Goal: Transaction & Acquisition: Purchase product/service

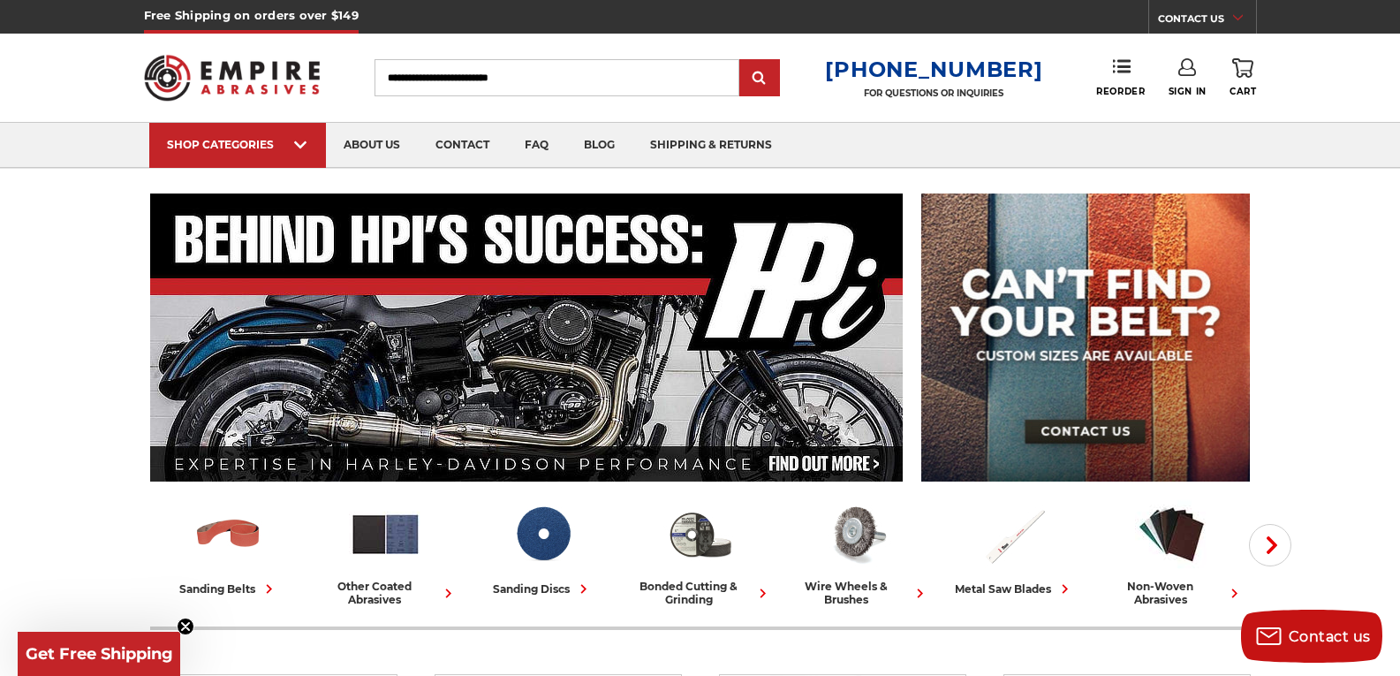
click at [1193, 71] on icon at bounding box center [1187, 67] width 18 height 18
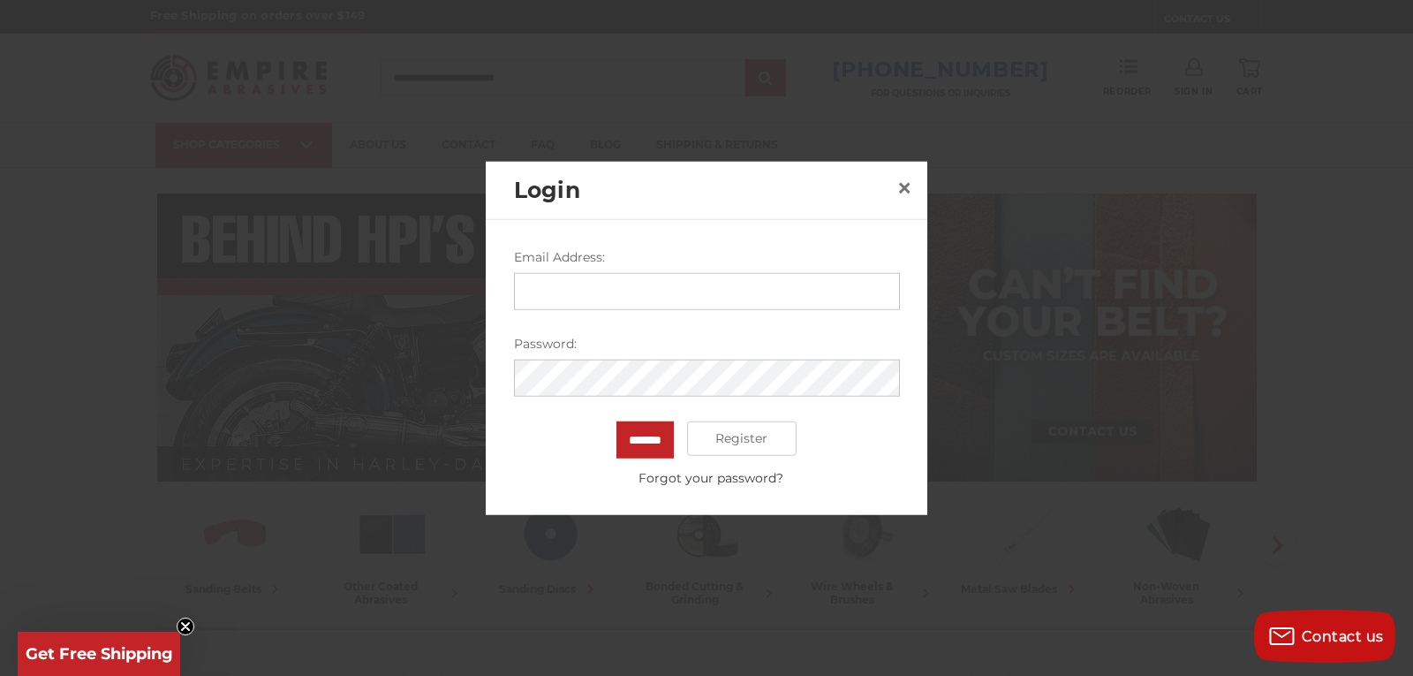
click at [706, 286] on input "Email Address:" at bounding box center [707, 290] width 386 height 37
type input "**********"
click at [617, 421] on input "*******" at bounding box center [645, 439] width 57 height 37
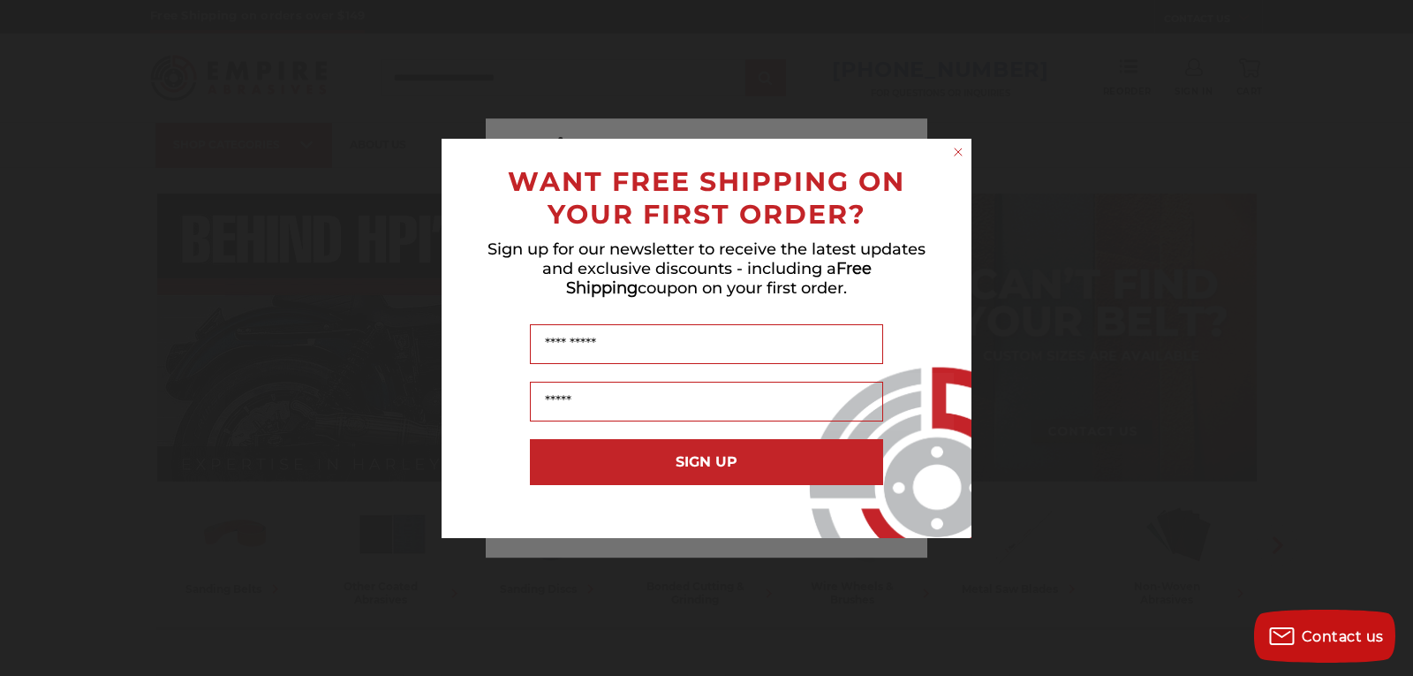
click at [958, 152] on icon "Close dialog" at bounding box center [958, 151] width 7 height 7
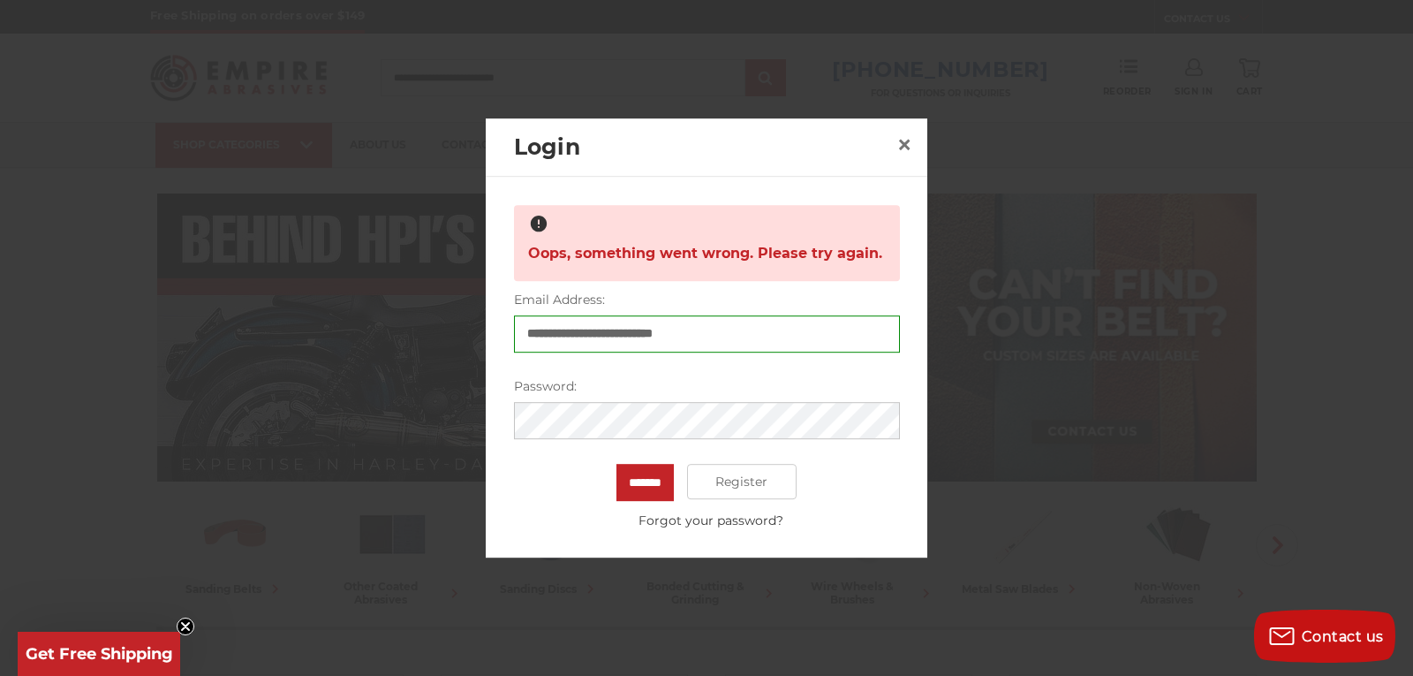
click at [617, 464] on input "*******" at bounding box center [645, 482] width 57 height 37
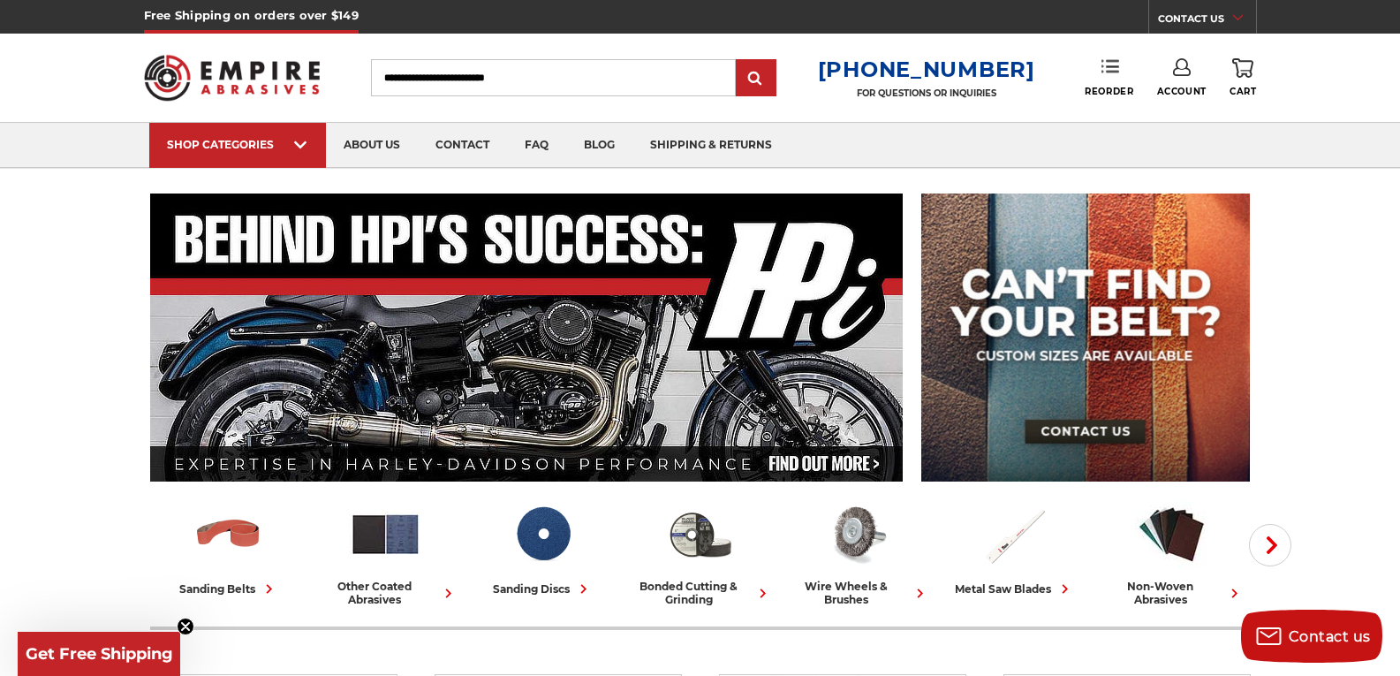
click at [1112, 70] on icon at bounding box center [1111, 66] width 18 height 18
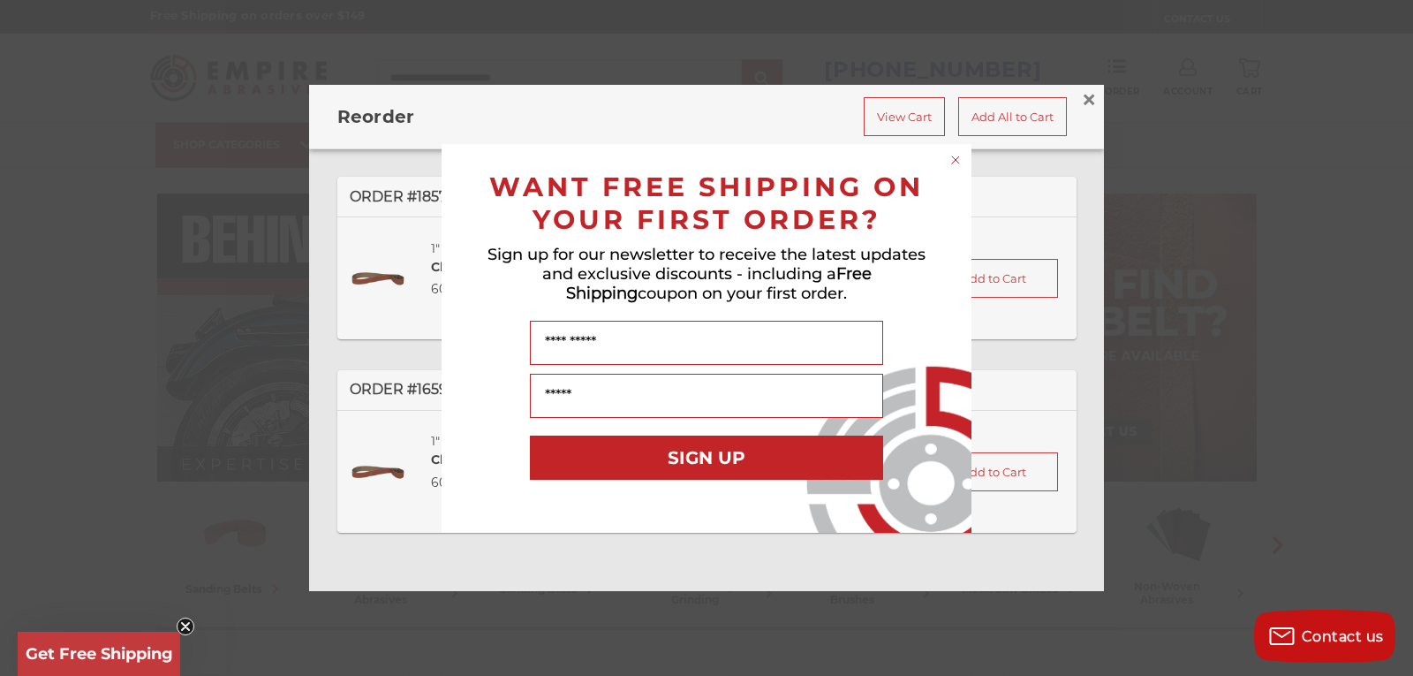
click at [956, 162] on circle "Close dialog" at bounding box center [956, 159] width 17 height 17
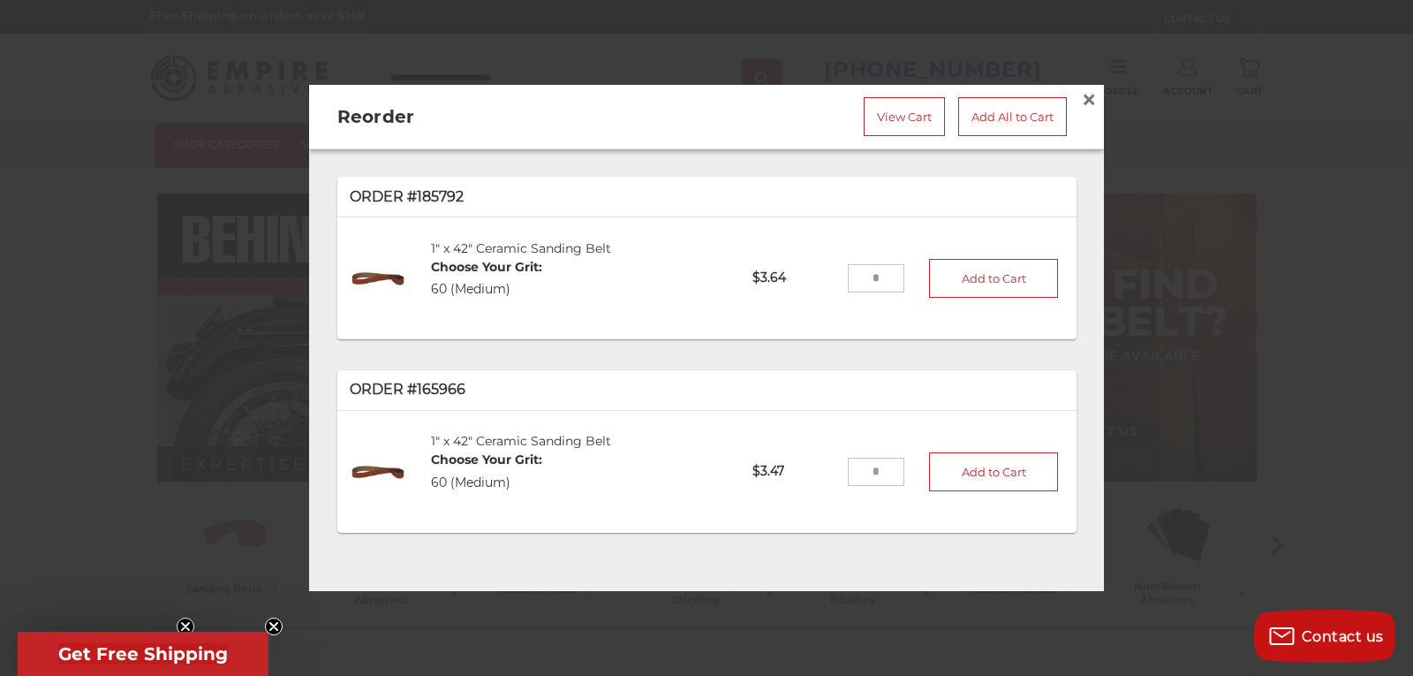
click at [876, 278] on input "tel" at bounding box center [876, 278] width 57 height 28
type input "**"
click at [991, 259] on button "Add to Cart" at bounding box center [993, 278] width 129 height 39
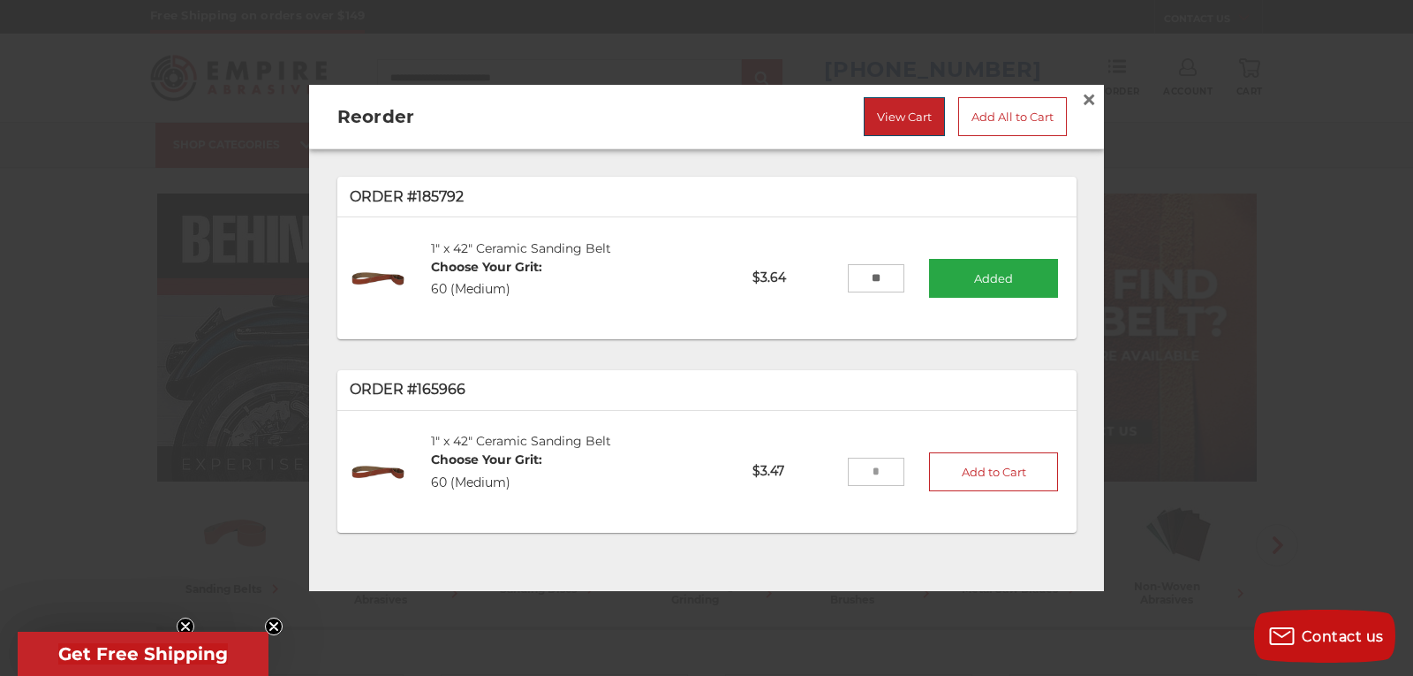
click at [909, 109] on link "View Cart" at bounding box center [904, 116] width 81 height 39
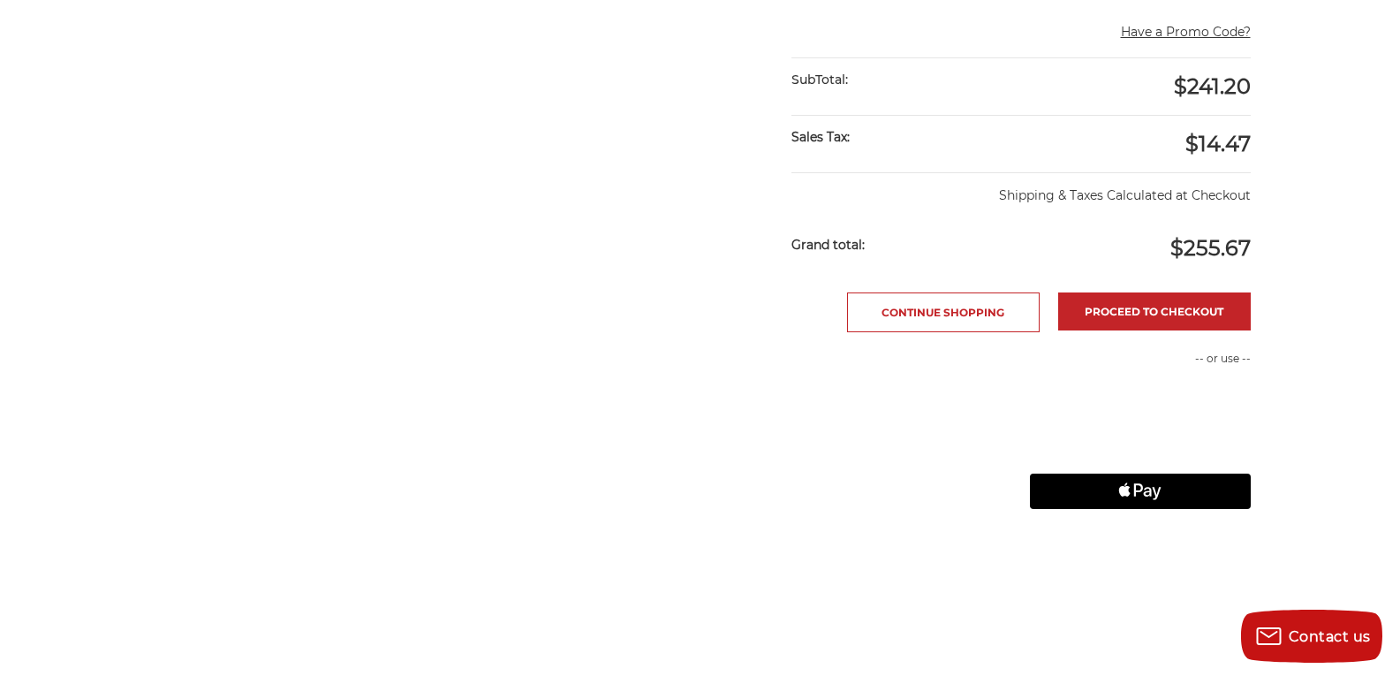
scroll to position [618, 0]
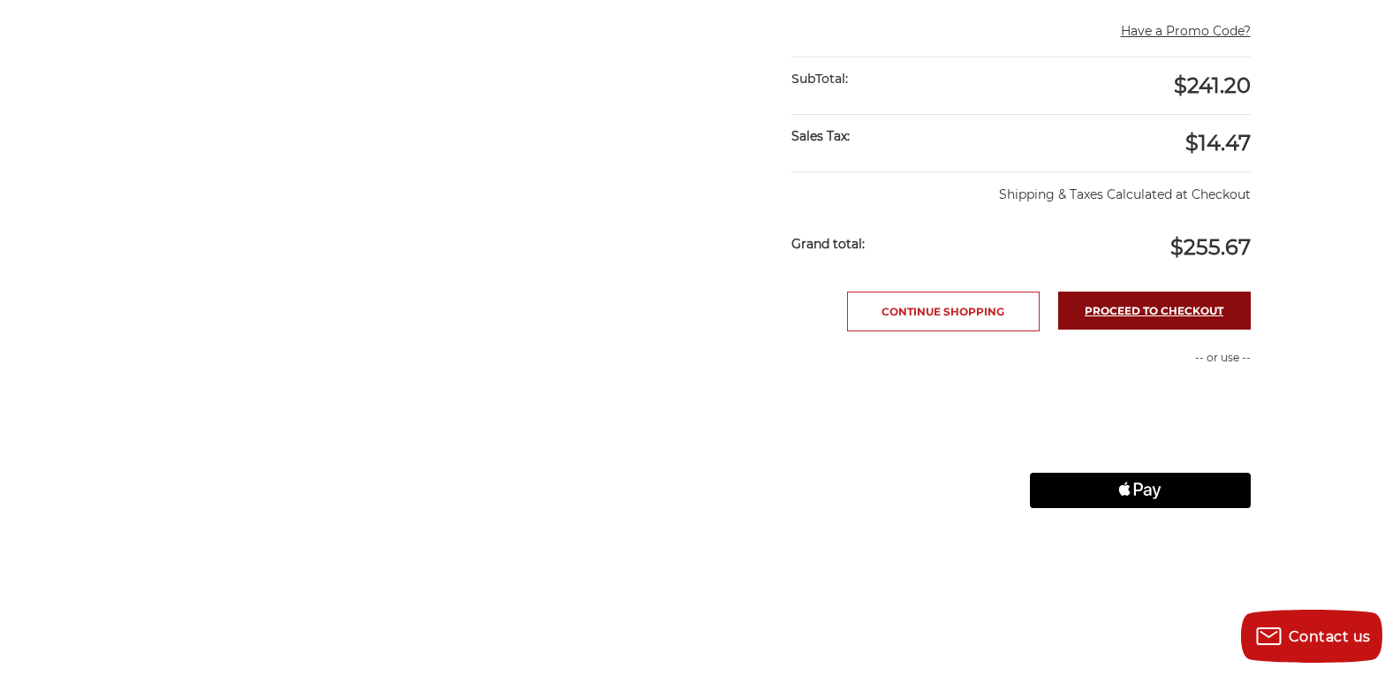
click at [1167, 306] on link "Proceed to checkout" at bounding box center [1154, 311] width 193 height 38
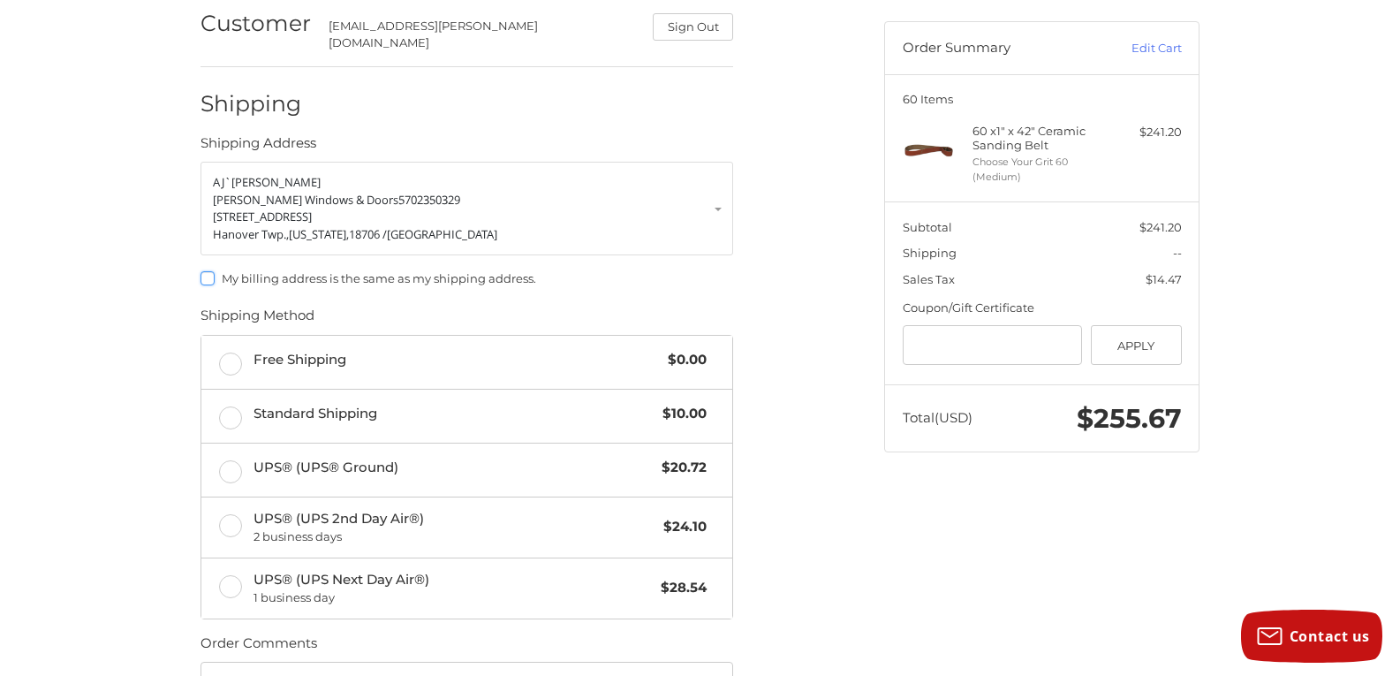
scroll to position [177, 0]
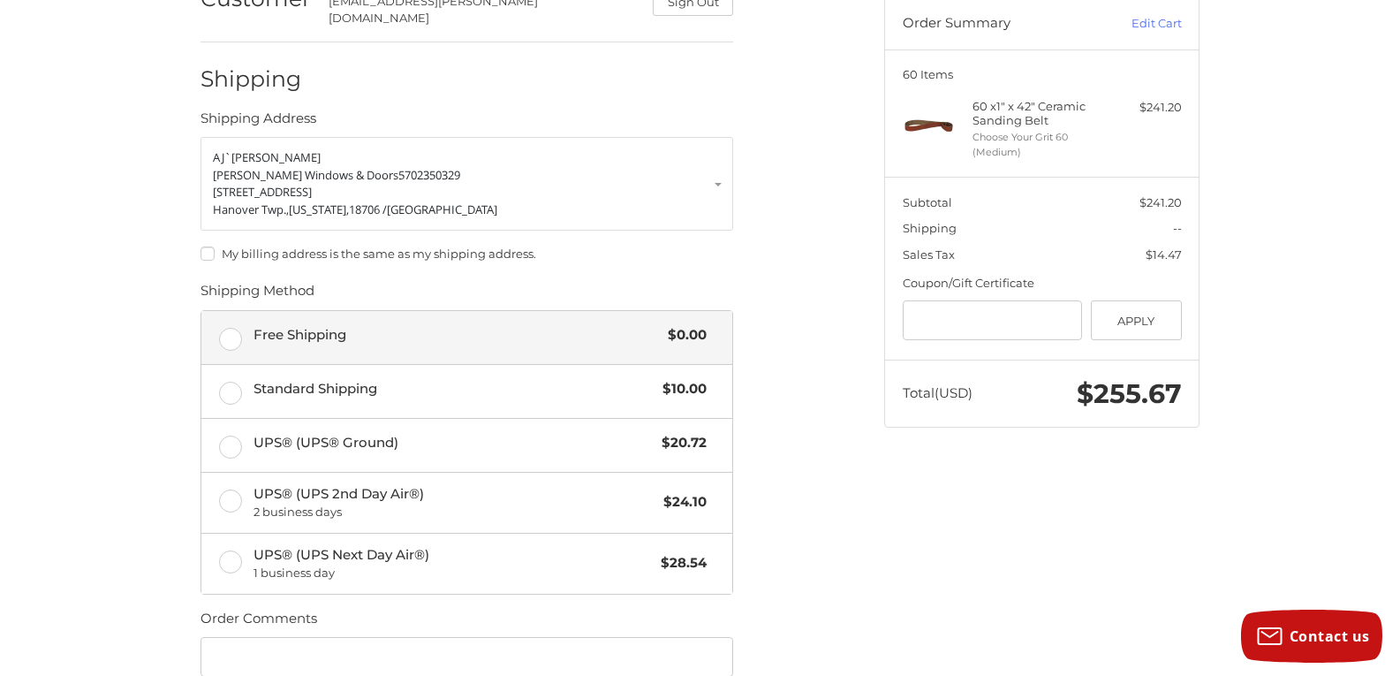
click at [221, 322] on label "Free Shipping $0.00" at bounding box center [466, 337] width 531 height 53
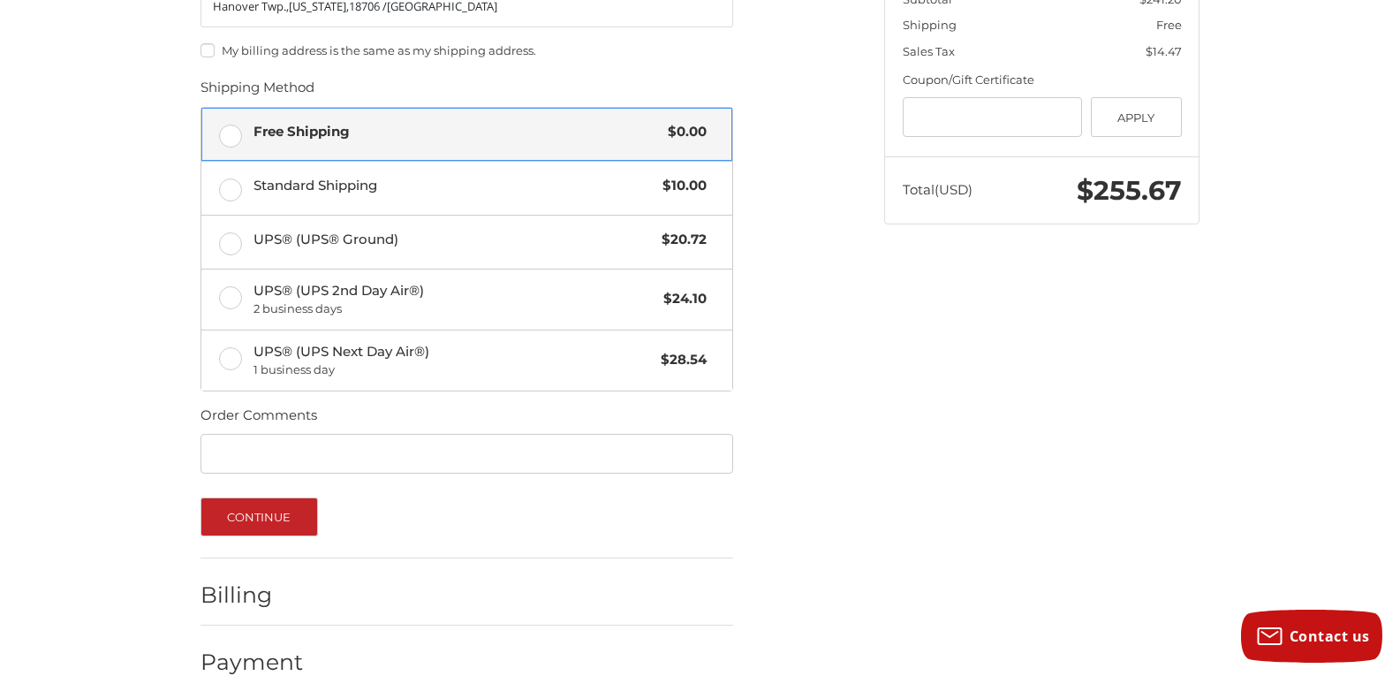
scroll to position [402, 0]
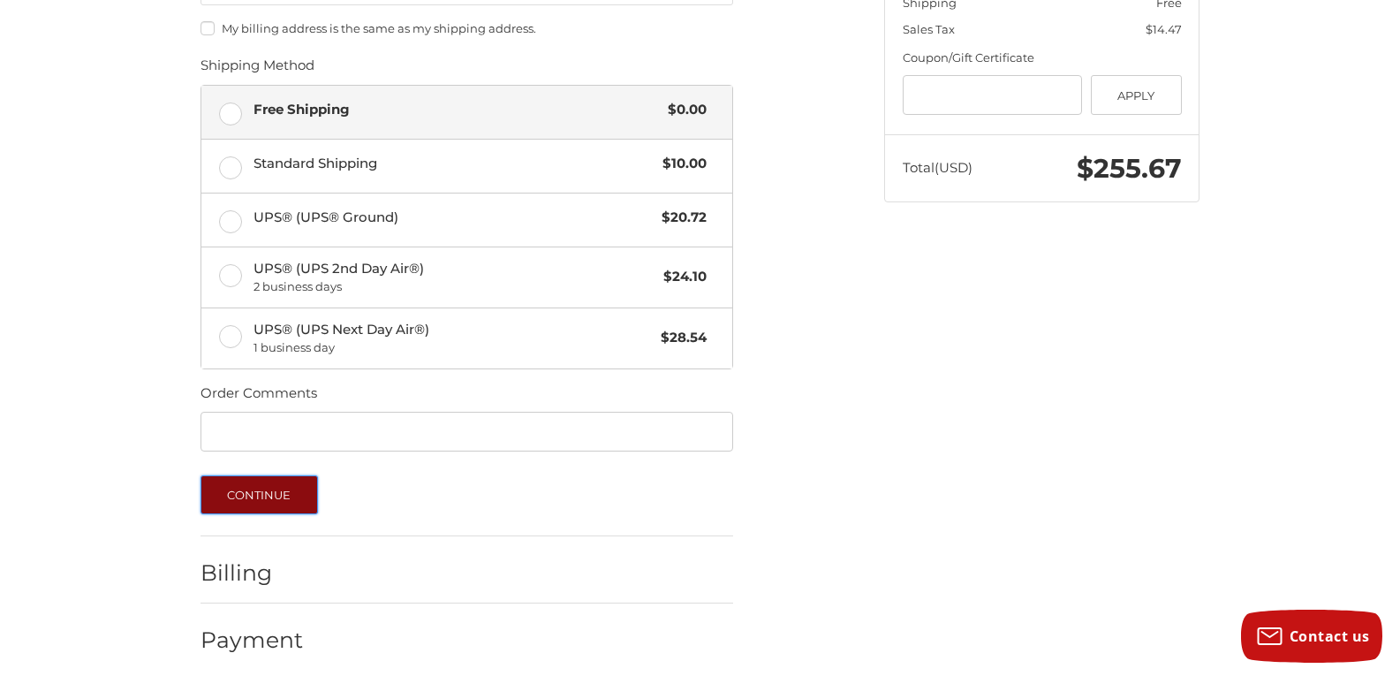
click at [284, 486] on button "Continue" at bounding box center [259, 494] width 117 height 39
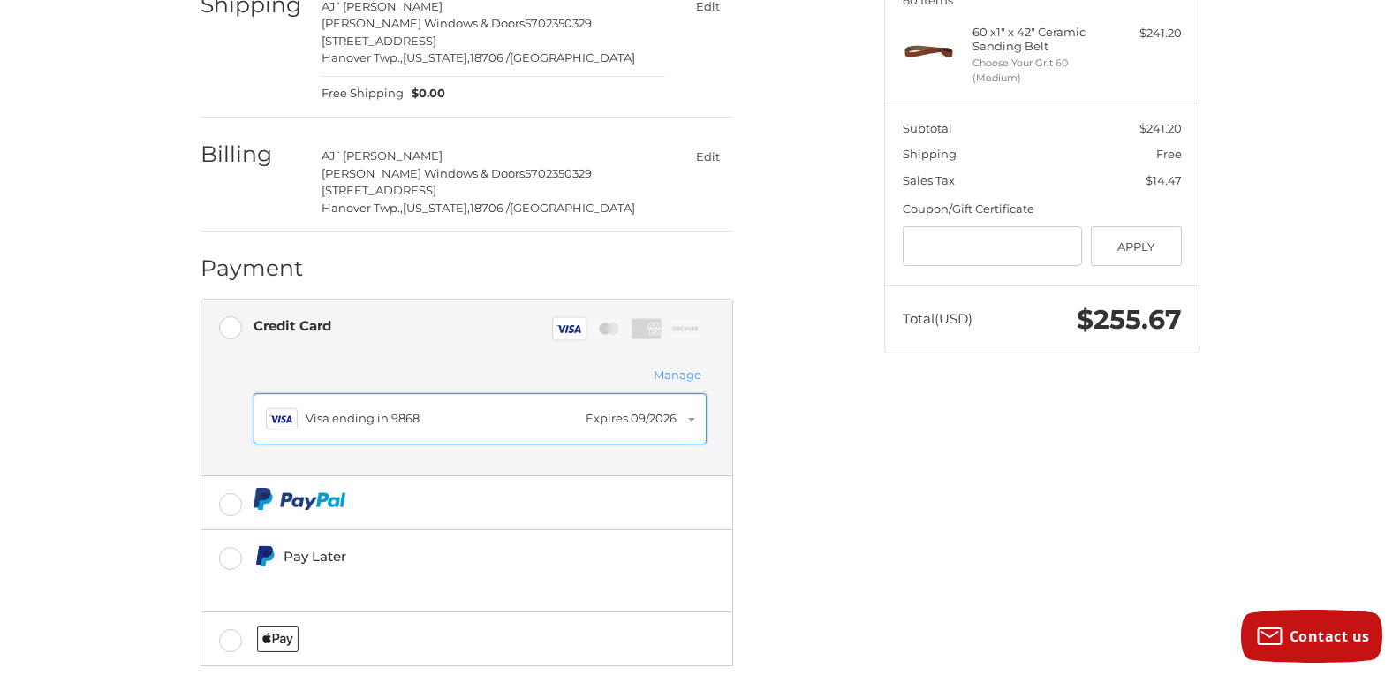
scroll to position [338, 0]
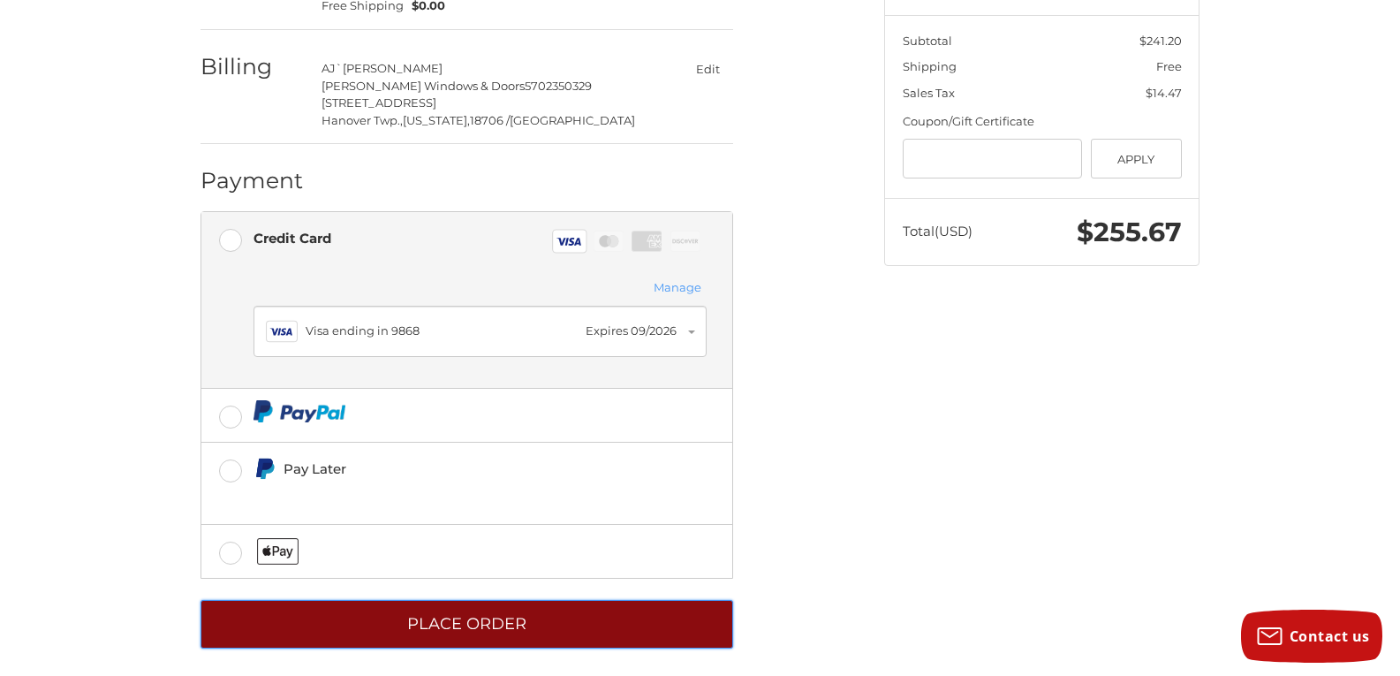
click at [640, 619] on button "Place Order" at bounding box center [467, 624] width 533 height 49
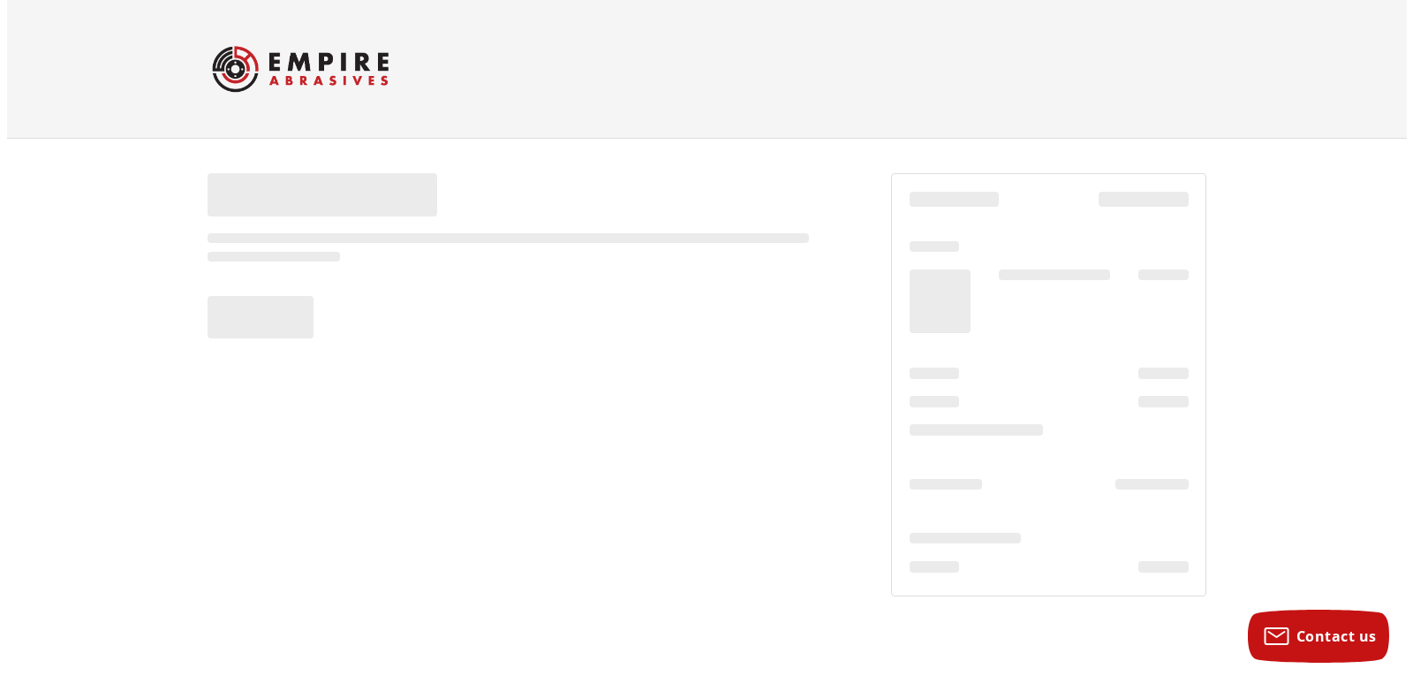
scroll to position [0, 0]
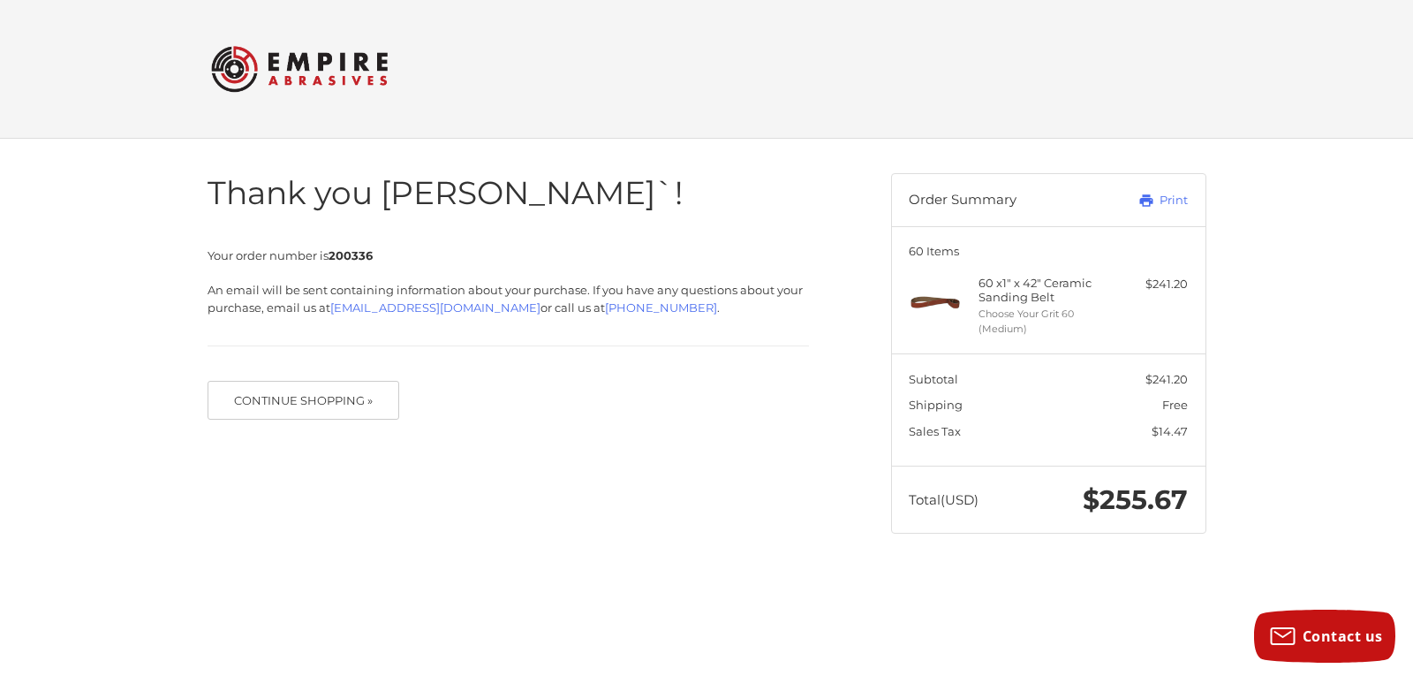
click at [0, 568] on div at bounding box center [0, 568] width 0 height 0
click at [1160, 198] on link "Print" at bounding box center [1144, 201] width 87 height 18
